Goal: Task Accomplishment & Management: Manage account settings

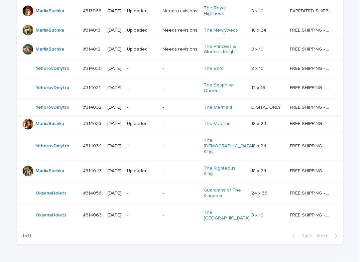
scroll to position [256, 0]
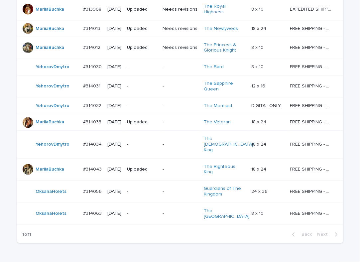
click at [148, 211] on p "-" at bounding box center [142, 214] width 30 height 6
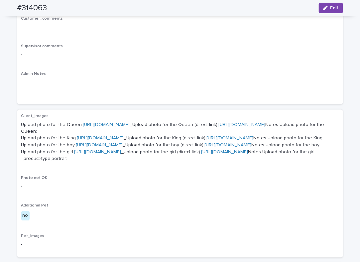
scroll to position [116, 0]
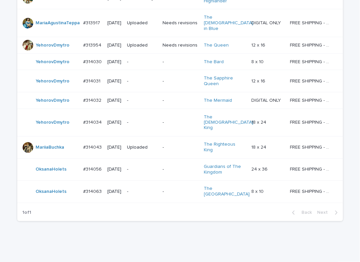
scroll to position [162, 0]
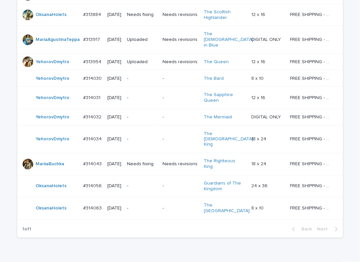
click at [190, 233] on div "Loading... Saving… Loading... Saving… Check Your Order Artist Name Date Design_…" at bounding box center [180, 102] width 360 height 347
click at [232, 235] on div "Loading... Saving… Loading... Saving… Check Your Order Artist Name Date Design_…" at bounding box center [180, 102] width 360 height 347
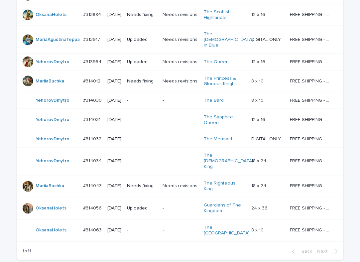
scroll to position [184, 0]
